Goal: Information Seeking & Learning: Learn about a topic

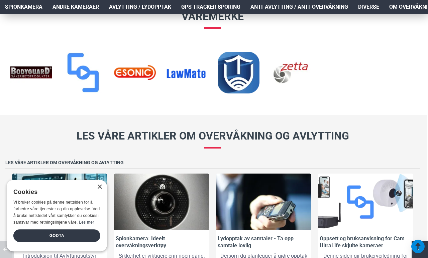
scroll to position [828, 2]
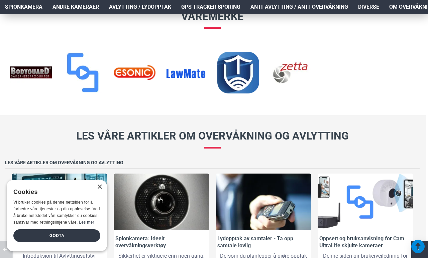
click at [99, 197] on div "× Cookies Vi bruker cookies på denne nettsiden for å forbedre våre tjenester og…" at bounding box center [57, 216] width 100 height 72
click at [98, 190] on div "×" at bounding box center [99, 187] width 5 height 5
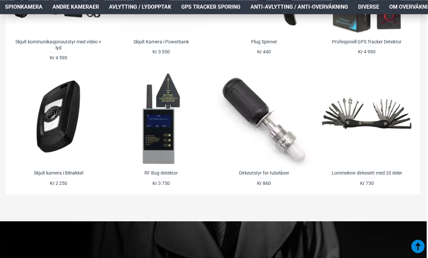
scroll to position [496, 2]
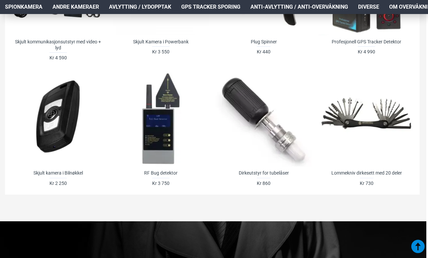
click at [20, 4] on span "Spionkamera" at bounding box center [23, 7] width 37 height 8
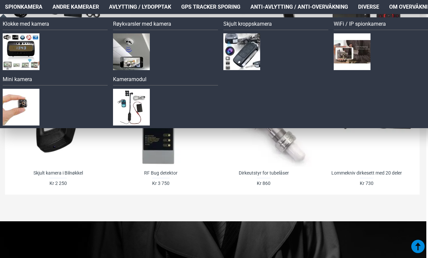
click at [19, 48] on img at bounding box center [21, 51] width 37 height 37
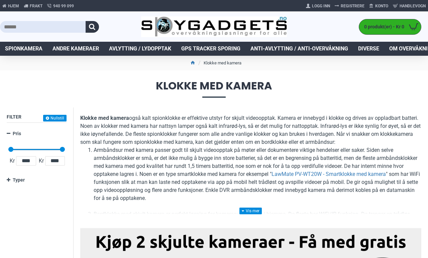
click at [189, 47] on span "GPS Tracker Sporing" at bounding box center [210, 49] width 59 height 8
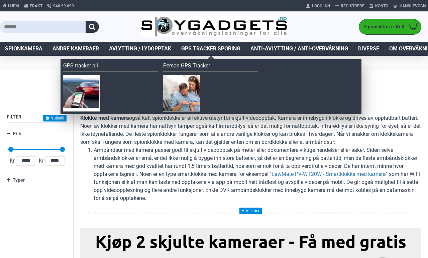
click at [175, 63] on link "Person GPS Tracker" at bounding box center [210, 67] width 95 height 10
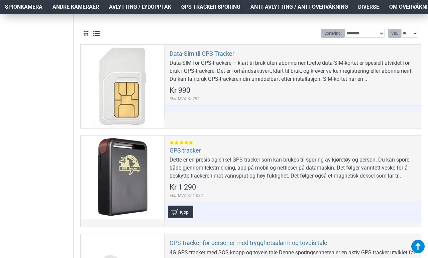
scroll to position [202, 0]
click at [115, 115] on div at bounding box center [123, 87] width 84 height 84
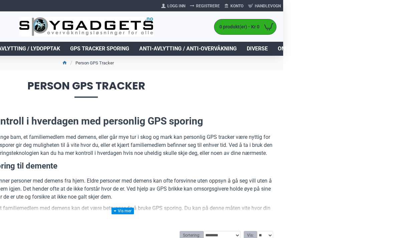
scroll to position [0, 134]
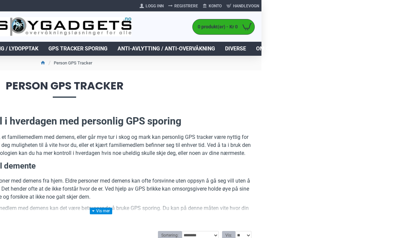
click at [147, 51] on span "Anti-avlytting / Anti-overvåkning" at bounding box center [167, 49] width 98 height 8
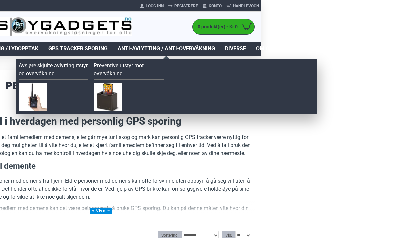
click at [37, 70] on link "Avsløre skjulte avlyttingutstyr og overvåkning" at bounding box center [54, 71] width 70 height 18
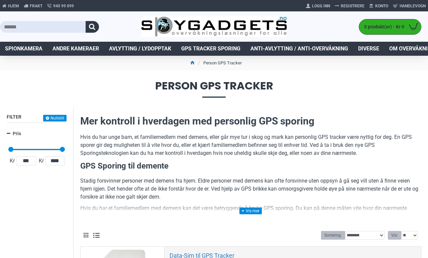
scroll to position [0, 100]
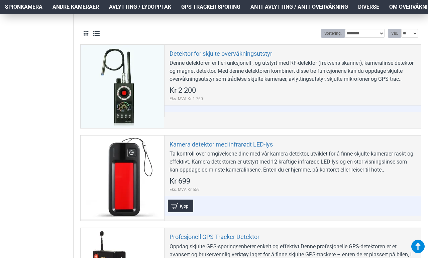
scroll to position [202, 0]
click at [104, 92] on div at bounding box center [123, 87] width 84 height 84
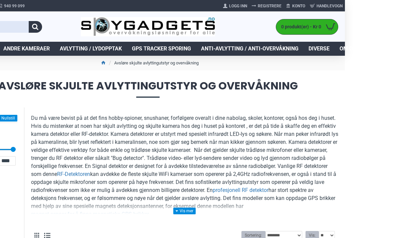
scroll to position [0, 52]
